Goal: Check status: Check status

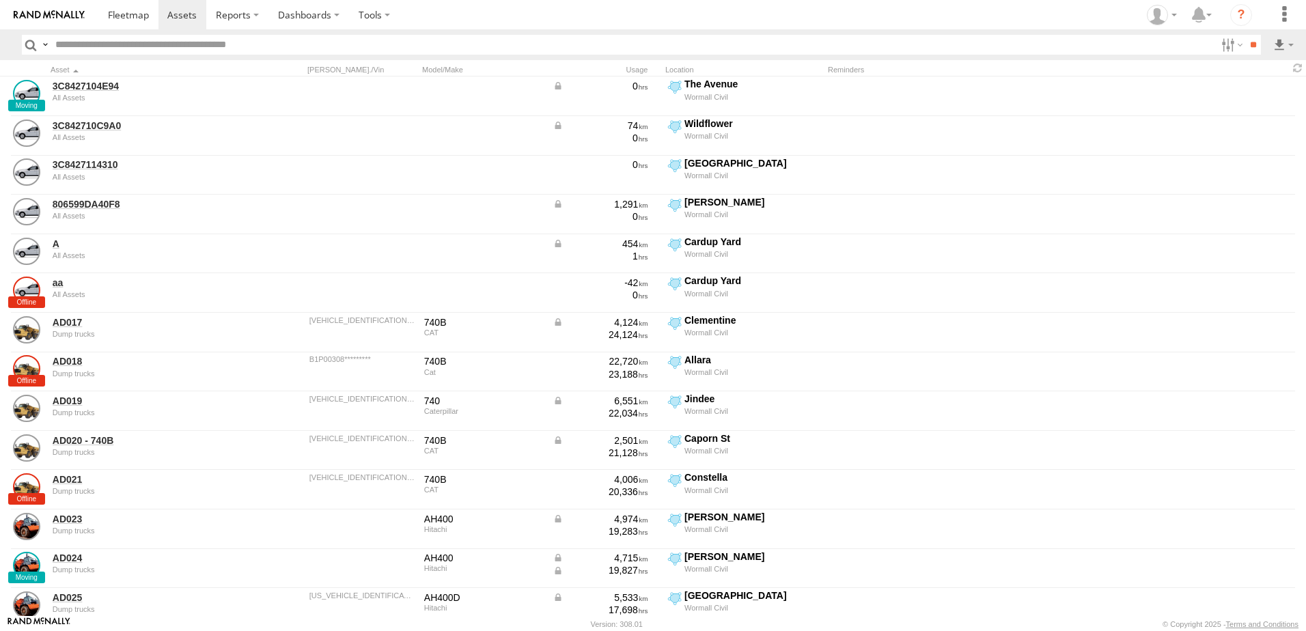
click at [134, 19] on span at bounding box center [128, 14] width 41 height 13
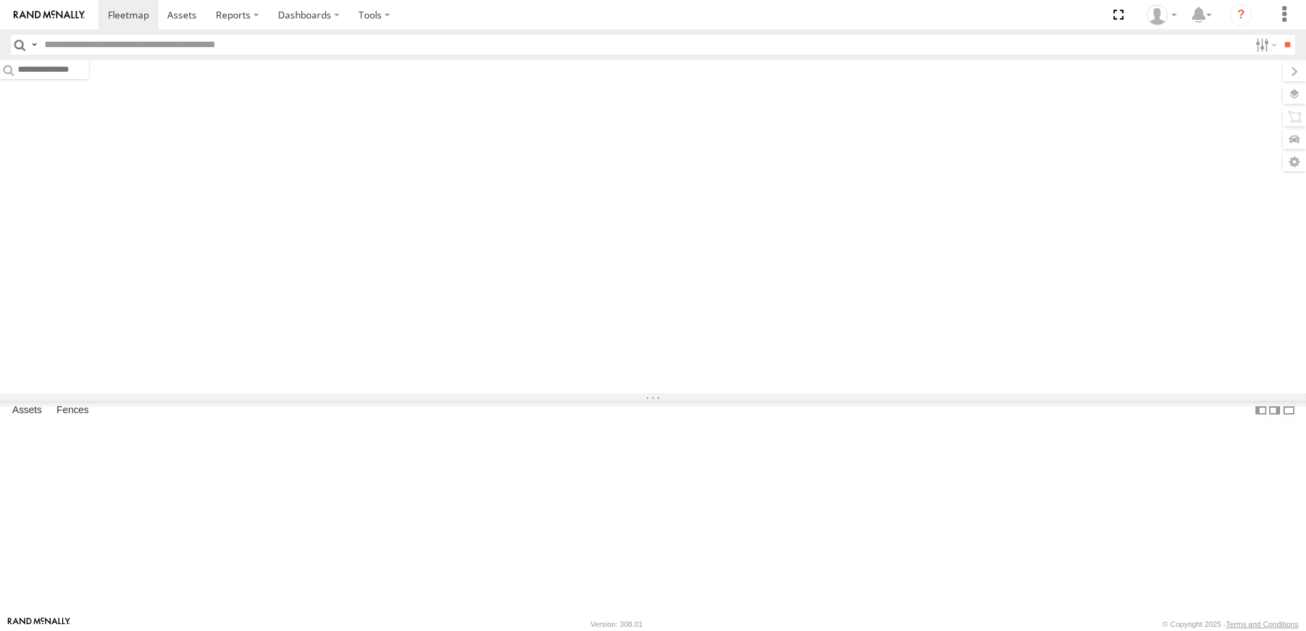
type input "***"
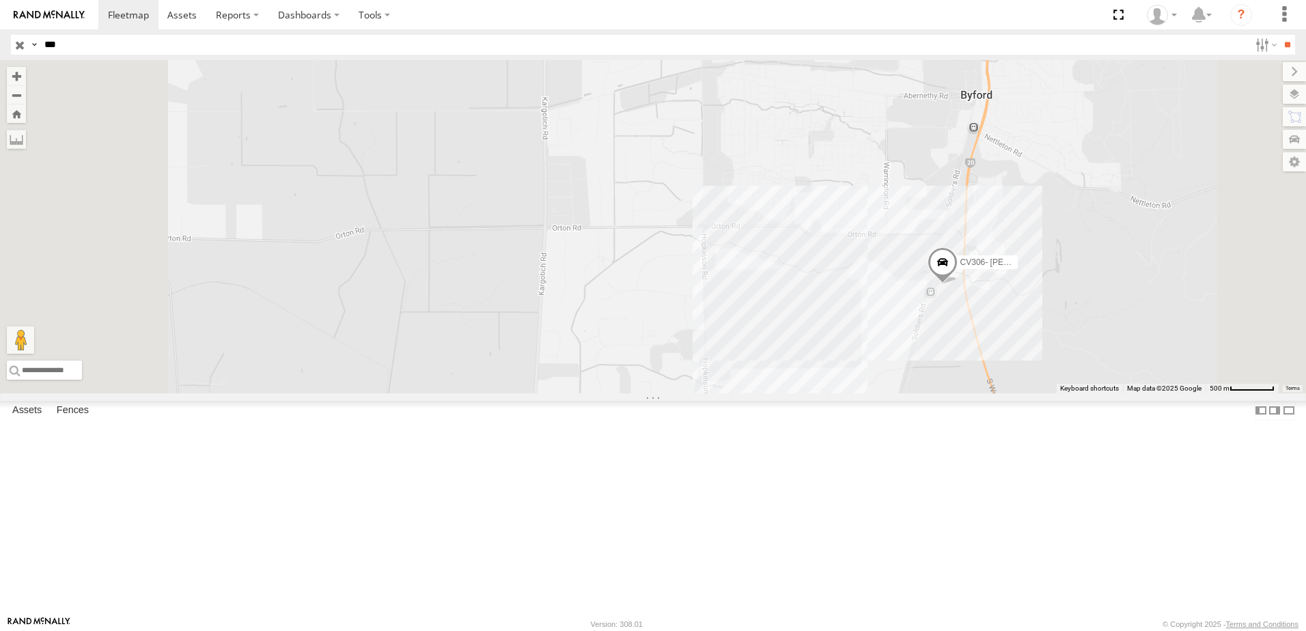
click at [23, 47] on input "button" at bounding box center [20, 45] width 18 height 20
